Goal: Task Accomplishment & Management: Use online tool/utility

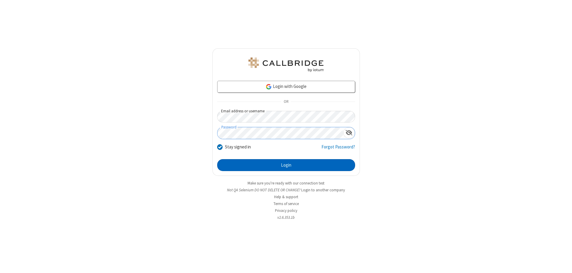
click at [286, 165] on button "Login" at bounding box center [286, 165] width 138 height 12
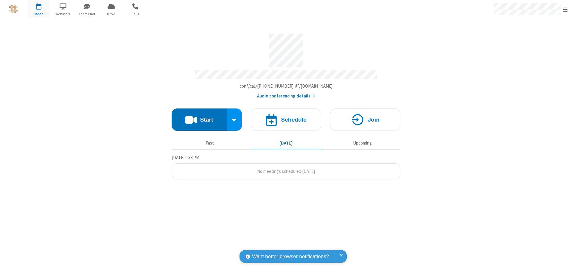
click at [199, 117] on button "Start" at bounding box center [199, 119] width 55 height 22
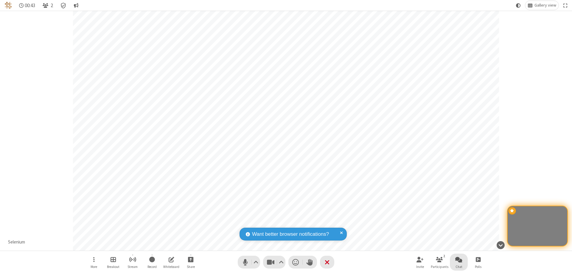
click at [459, 259] on span "Open chat" at bounding box center [458, 259] width 7 height 7
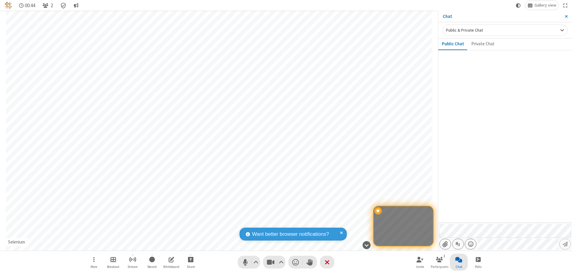
type input "C:\fakepath\doc_test.docx"
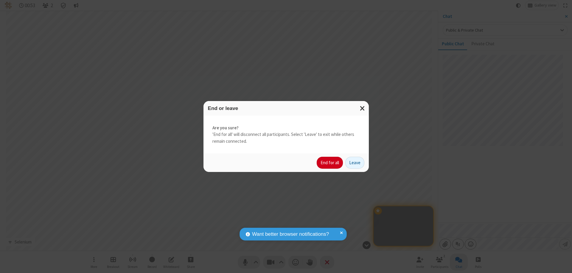
click at [330, 163] on button "End for all" at bounding box center [330, 163] width 26 height 12
